Goal: Navigation & Orientation: Understand site structure

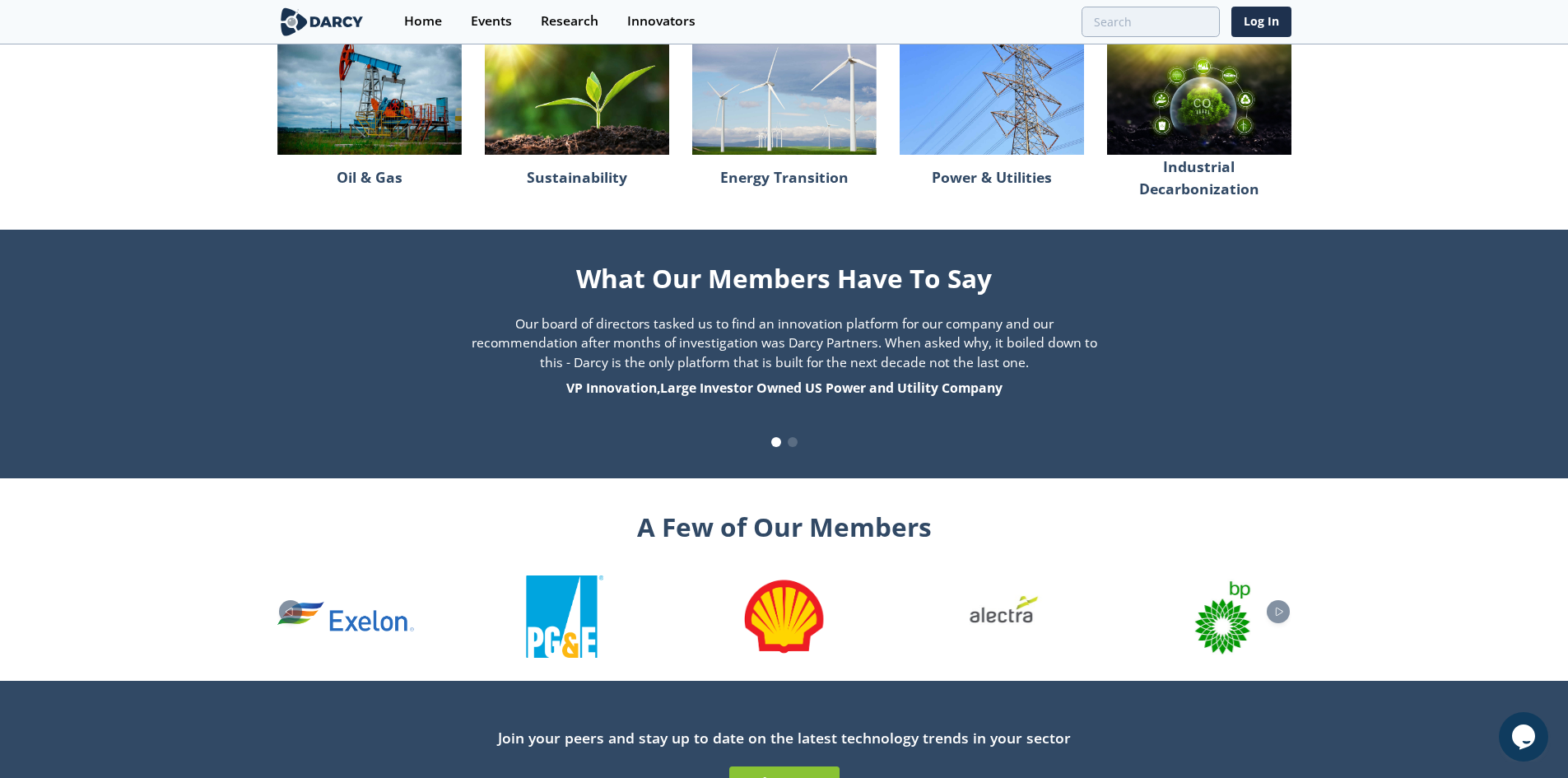
scroll to position [1582, 0]
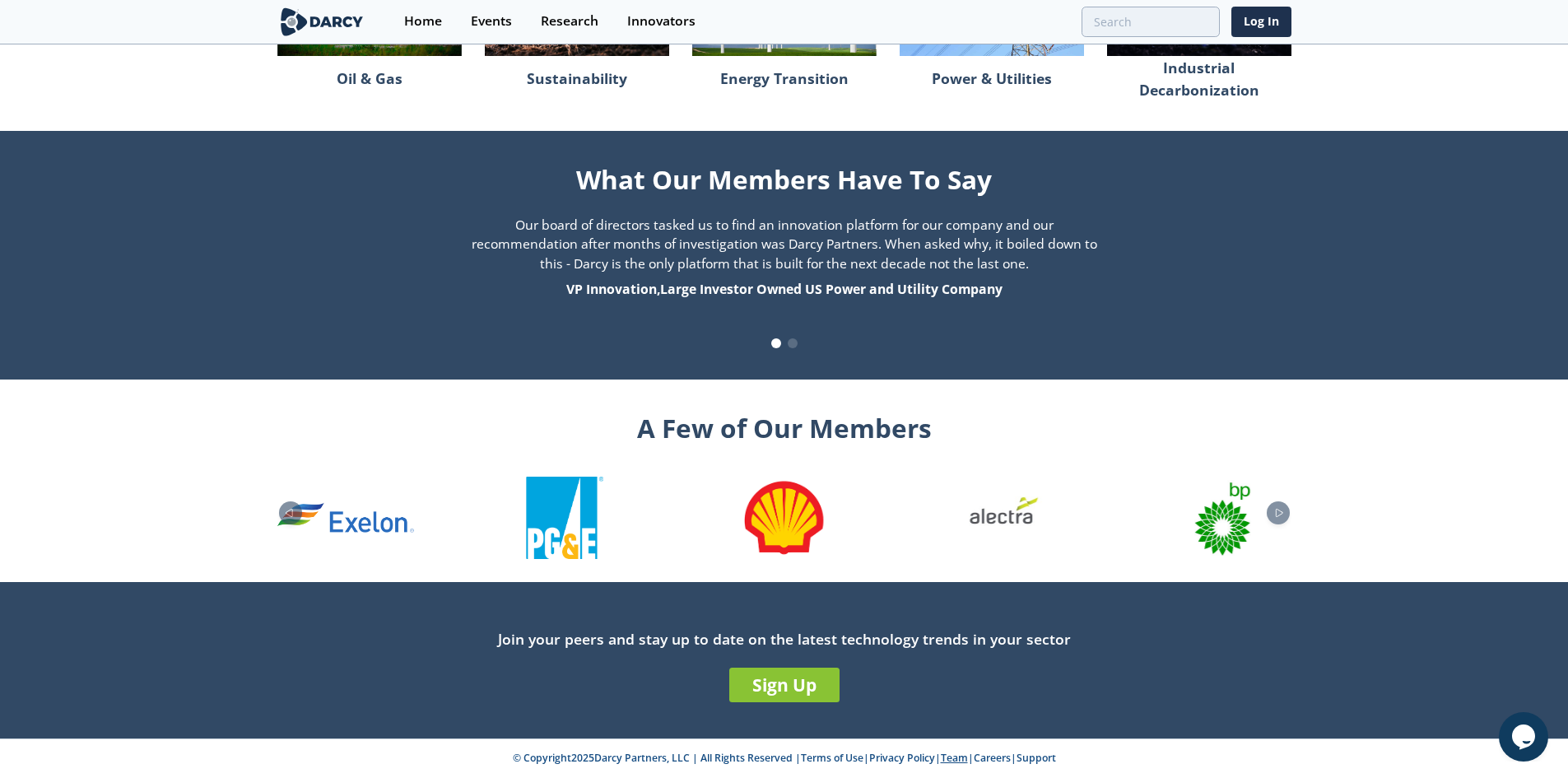
click at [962, 759] on link "Team" at bounding box center [954, 758] width 27 height 14
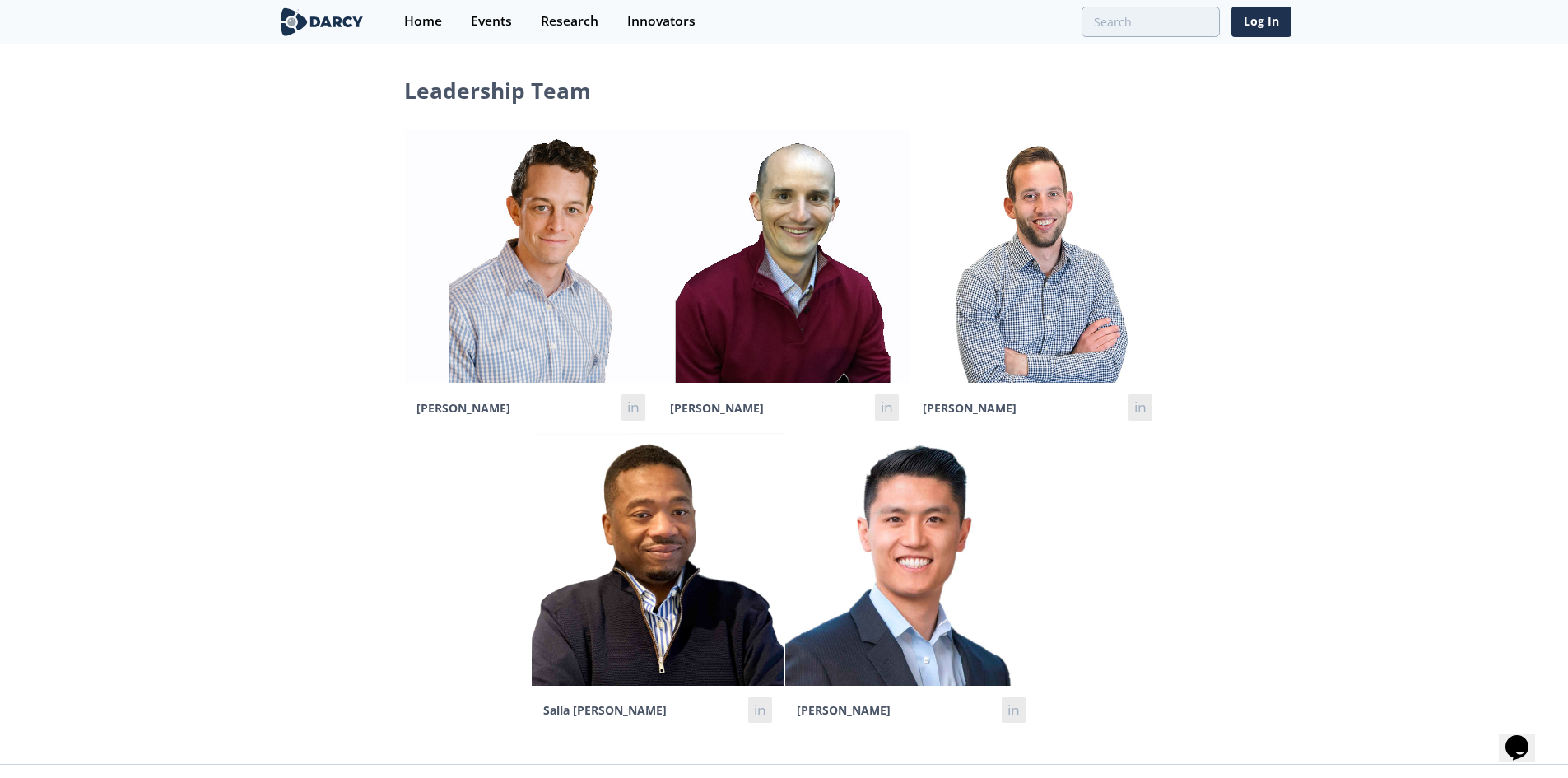
click at [288, 37] on link at bounding box center [334, 21] width 113 height 43
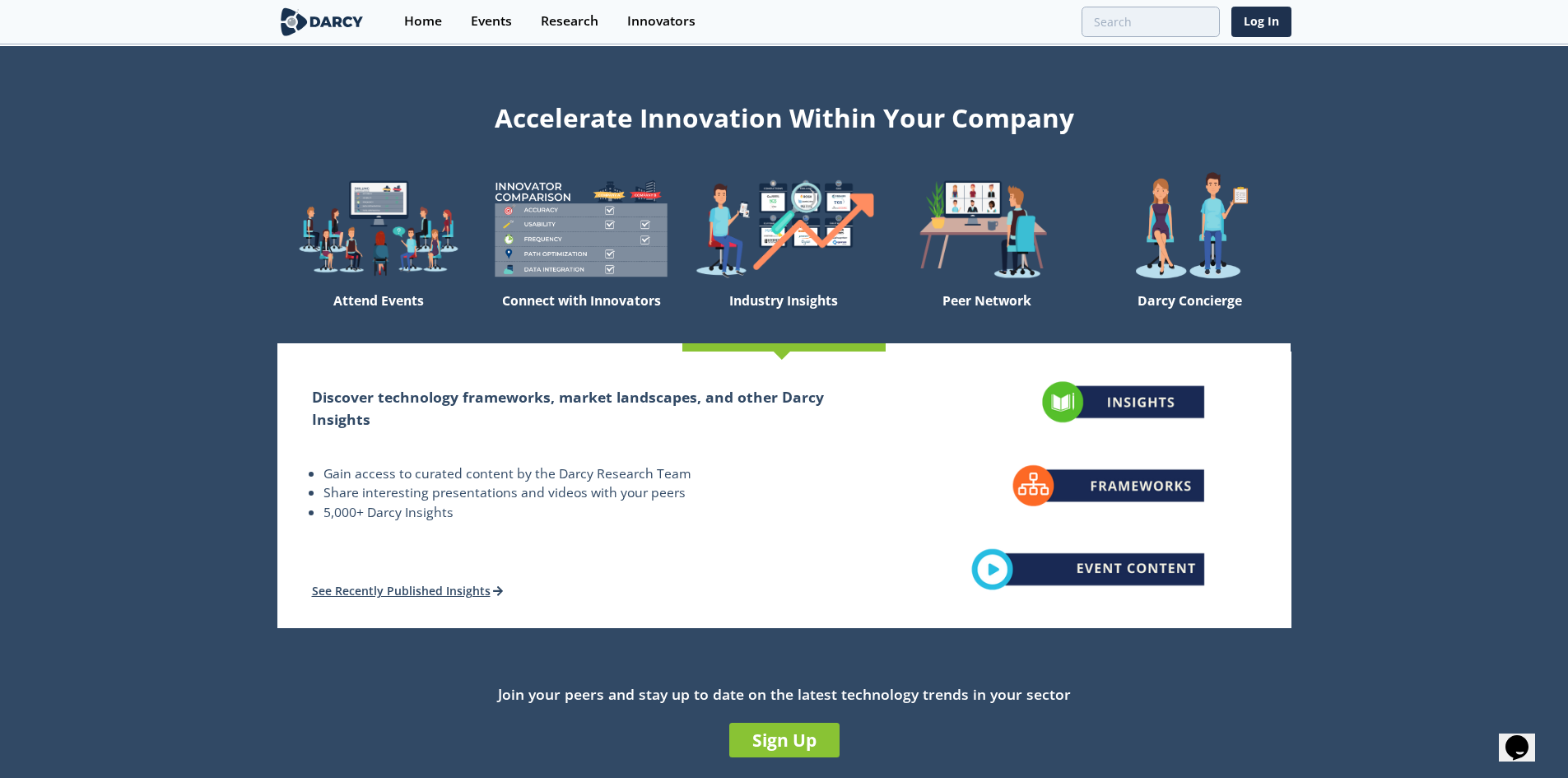
click at [759, 312] on div "Industry Insights" at bounding box center [784, 314] width 203 height 57
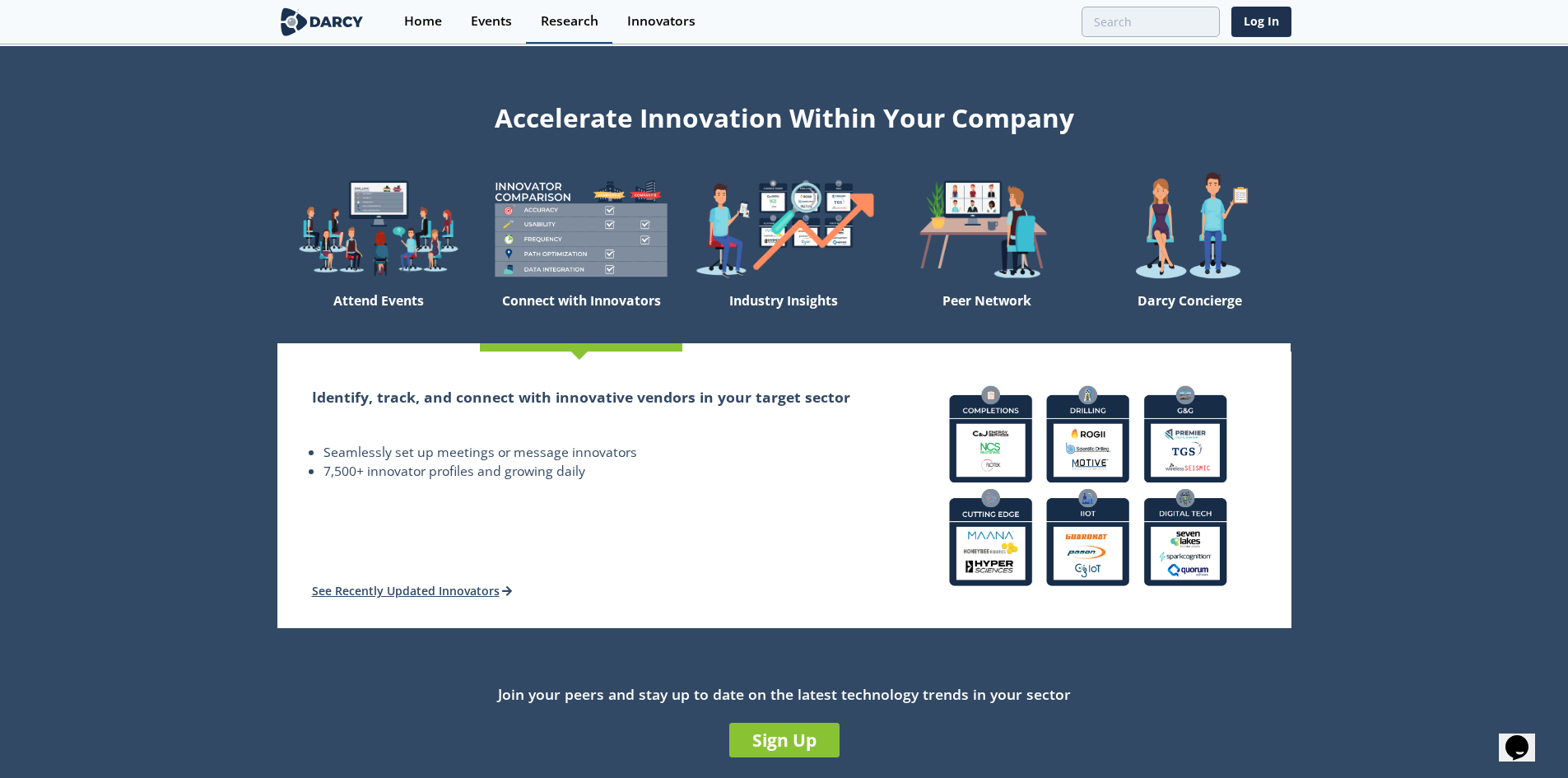
click at [586, 31] on link "Research" at bounding box center [570, 21] width 86 height 43
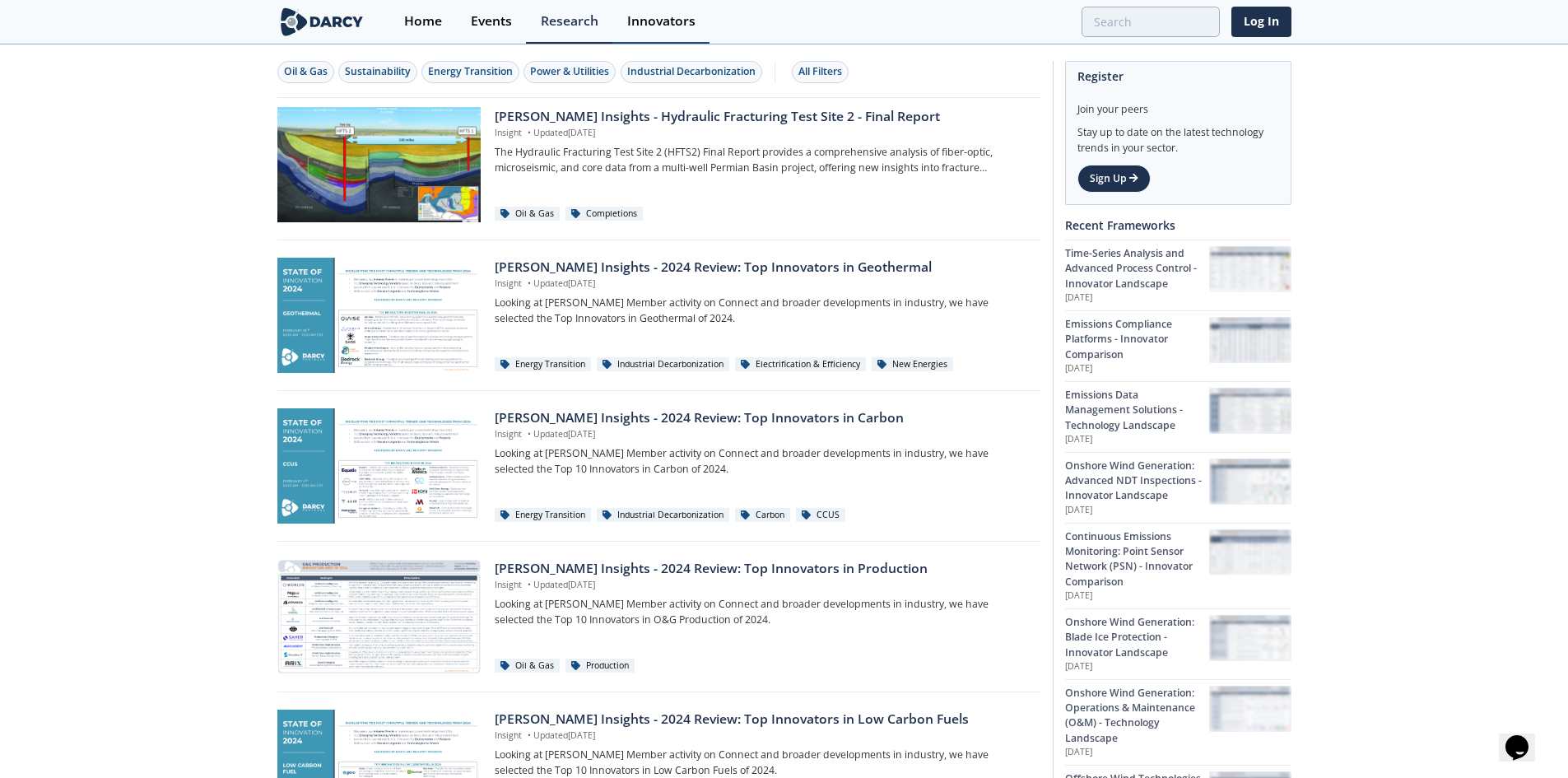
click at [651, 26] on div "Innovators" at bounding box center [661, 21] width 68 height 13
